Goal: Information Seeking & Learning: Learn about a topic

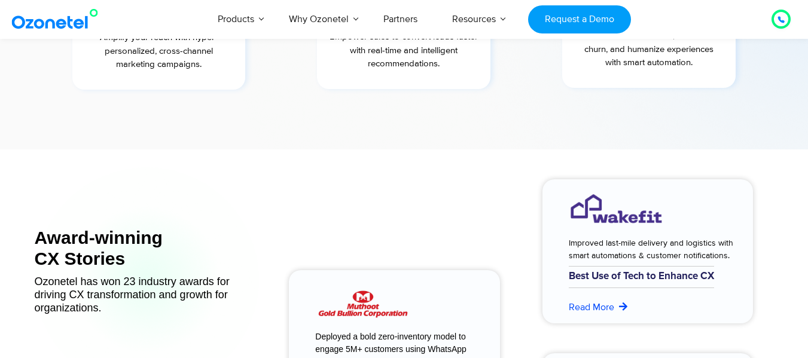
scroll to position [4684, 0]
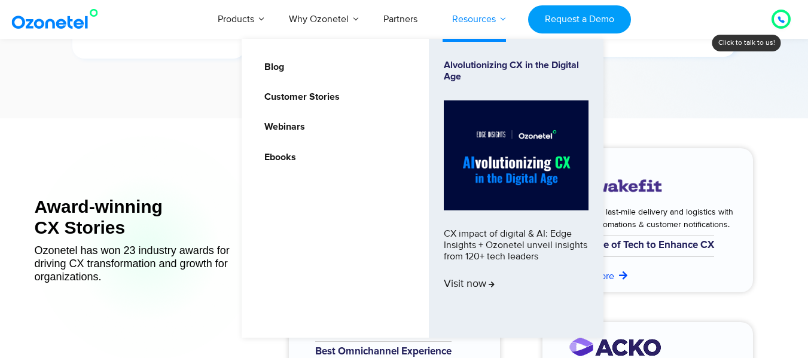
click at [483, 18] on link "Resources" at bounding box center [474, 18] width 78 height 39
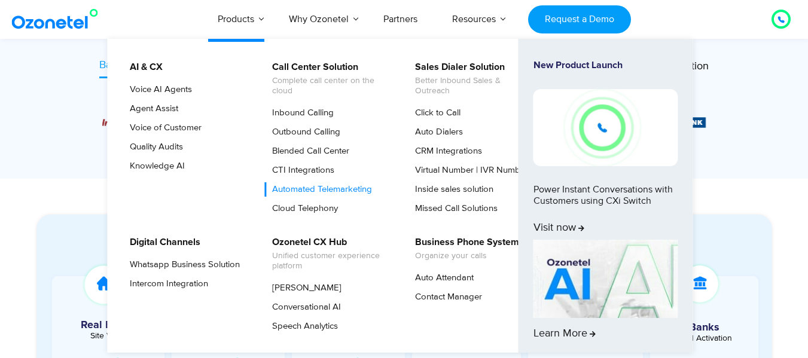
scroll to position [489, 0]
click at [426, 300] on link "Contact Manager" at bounding box center [445, 297] width 77 height 14
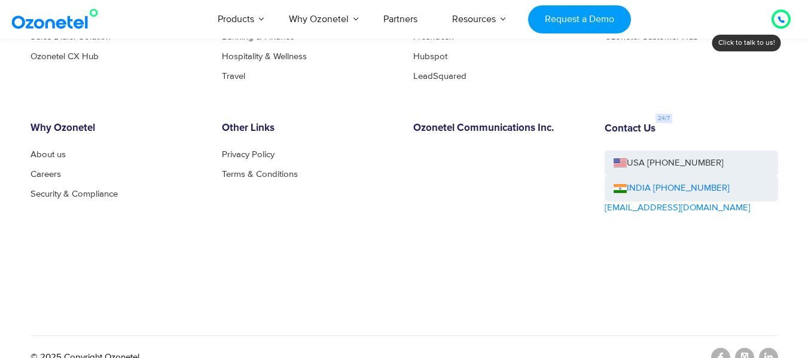
scroll to position [2006, 0]
